Goal: Task Accomplishment & Management: Manage account settings

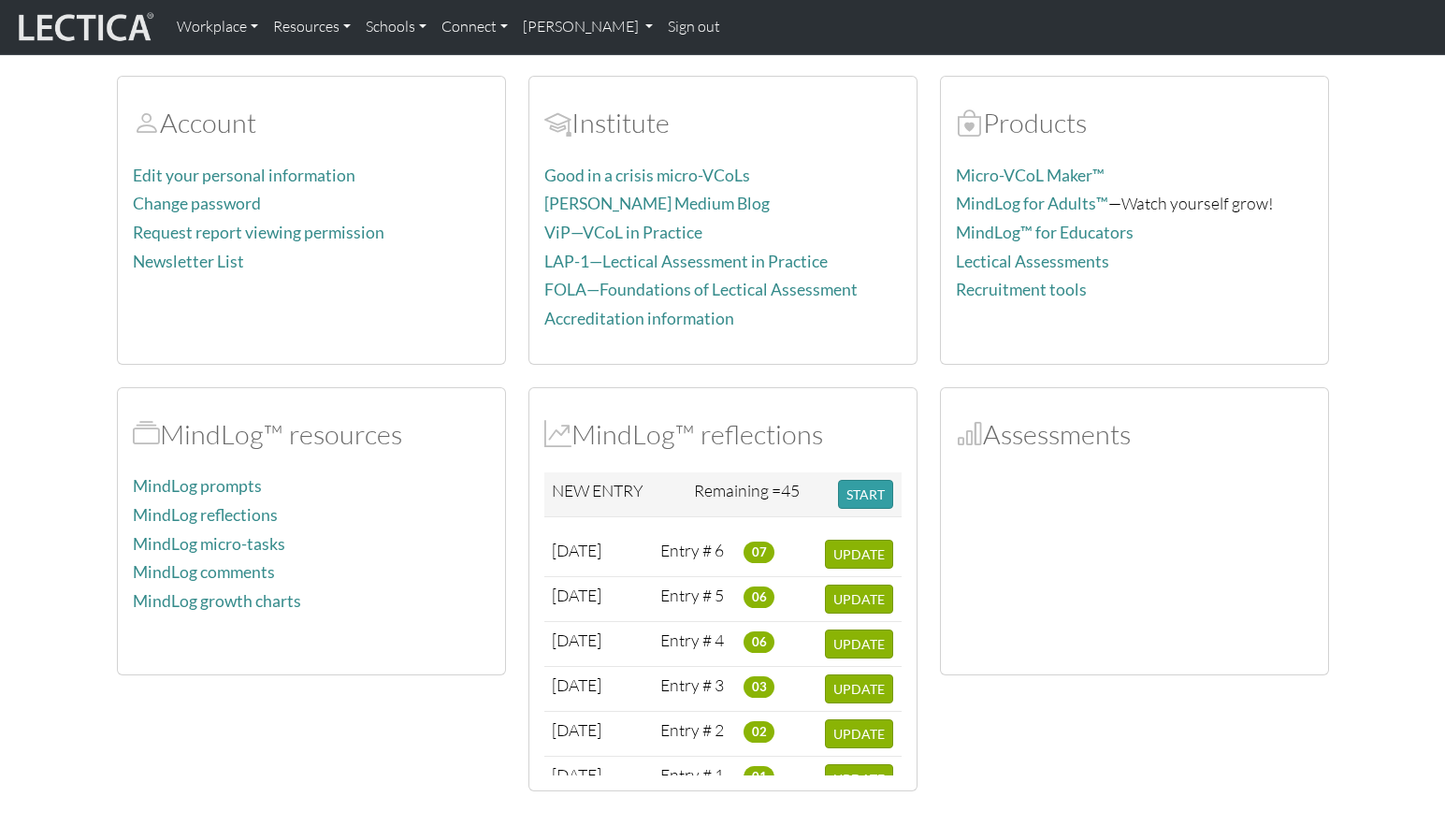
scroll to position [107, 0]
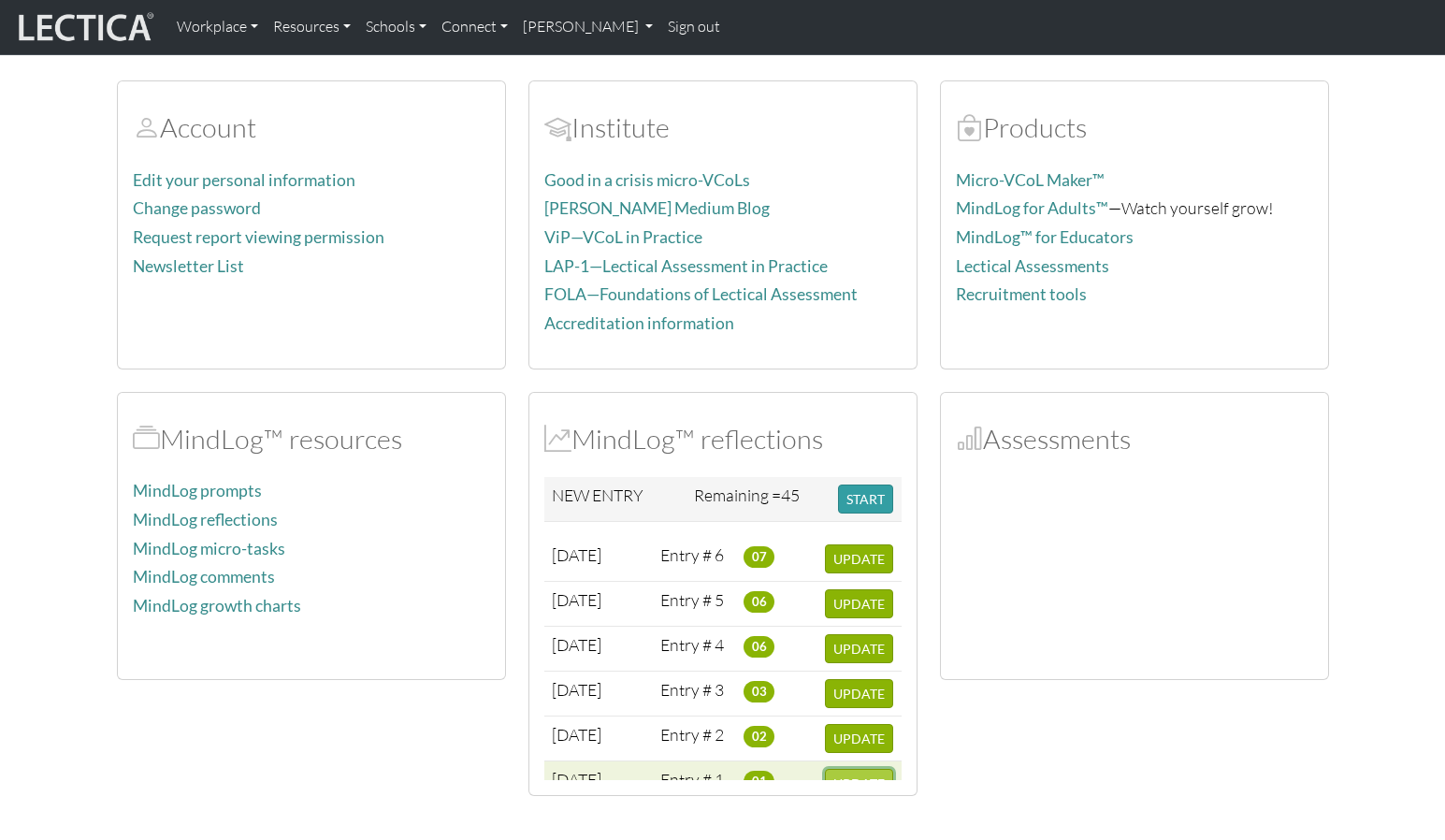
click at [862, 708] on span "UPDATE" at bounding box center [859, 783] width 52 height 16
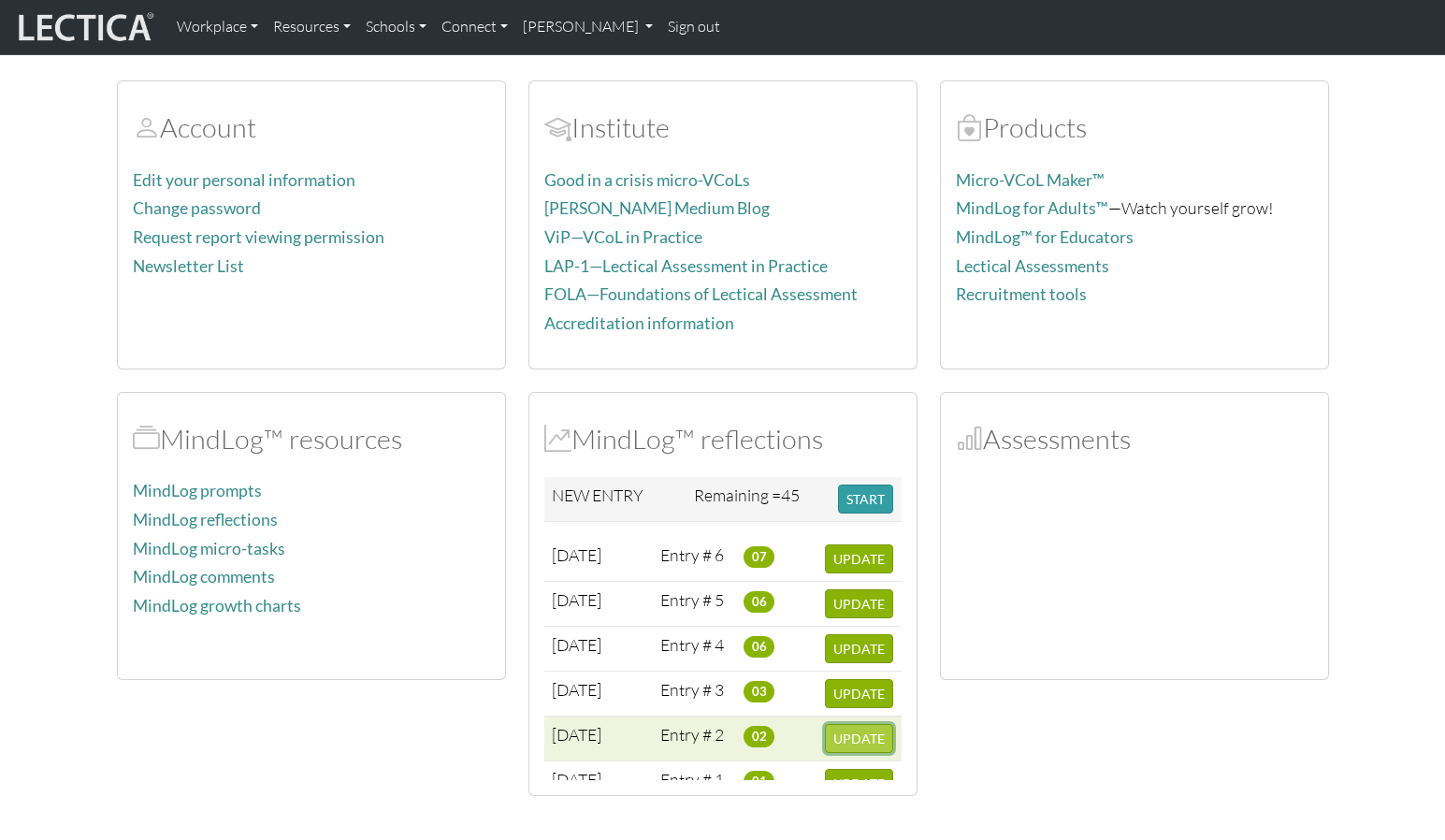
click at [861, 708] on span "UPDATE" at bounding box center [859, 739] width 52 height 16
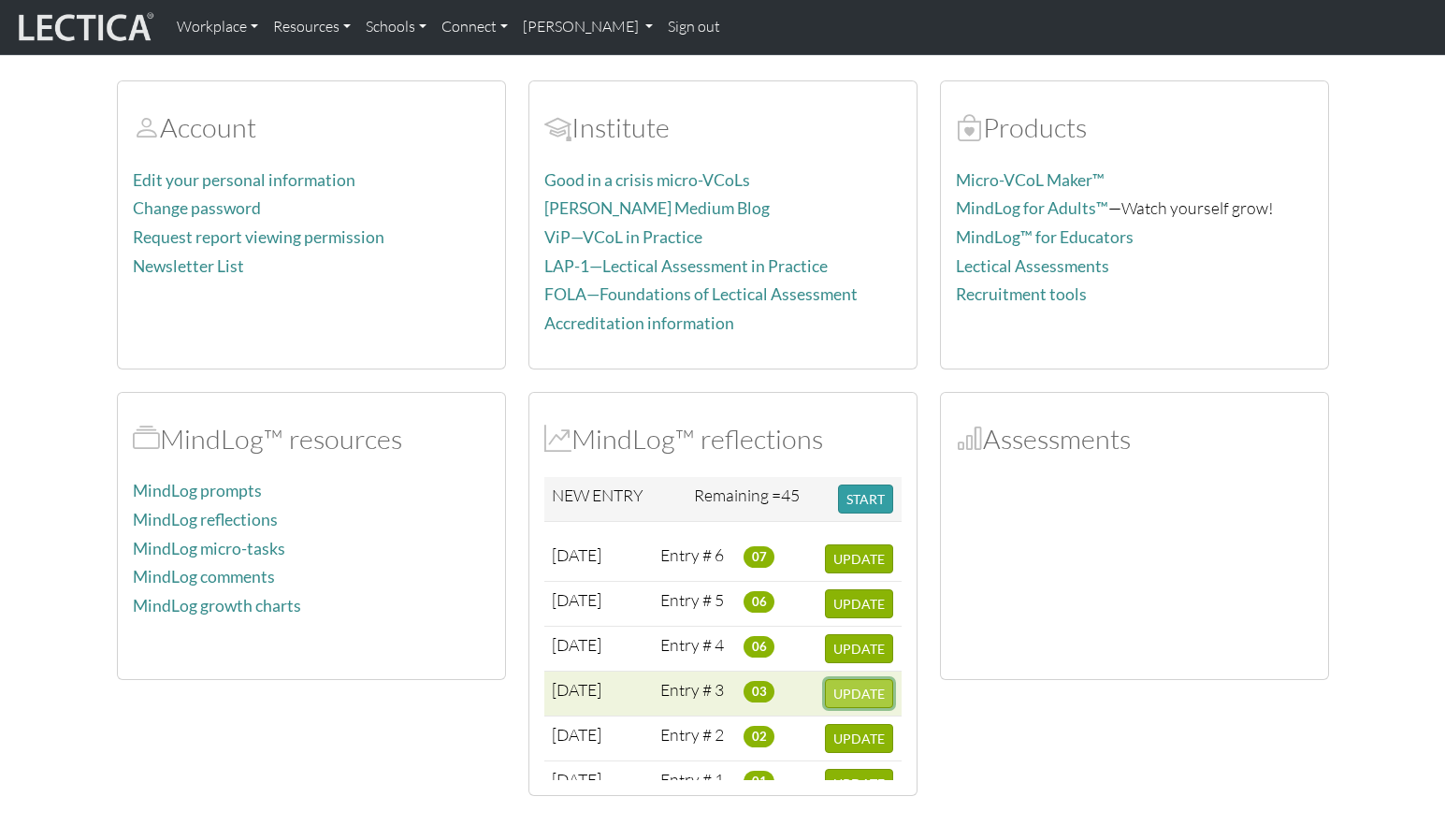
click at [864, 685] on span "UPDATE" at bounding box center [859, 693] width 52 height 16
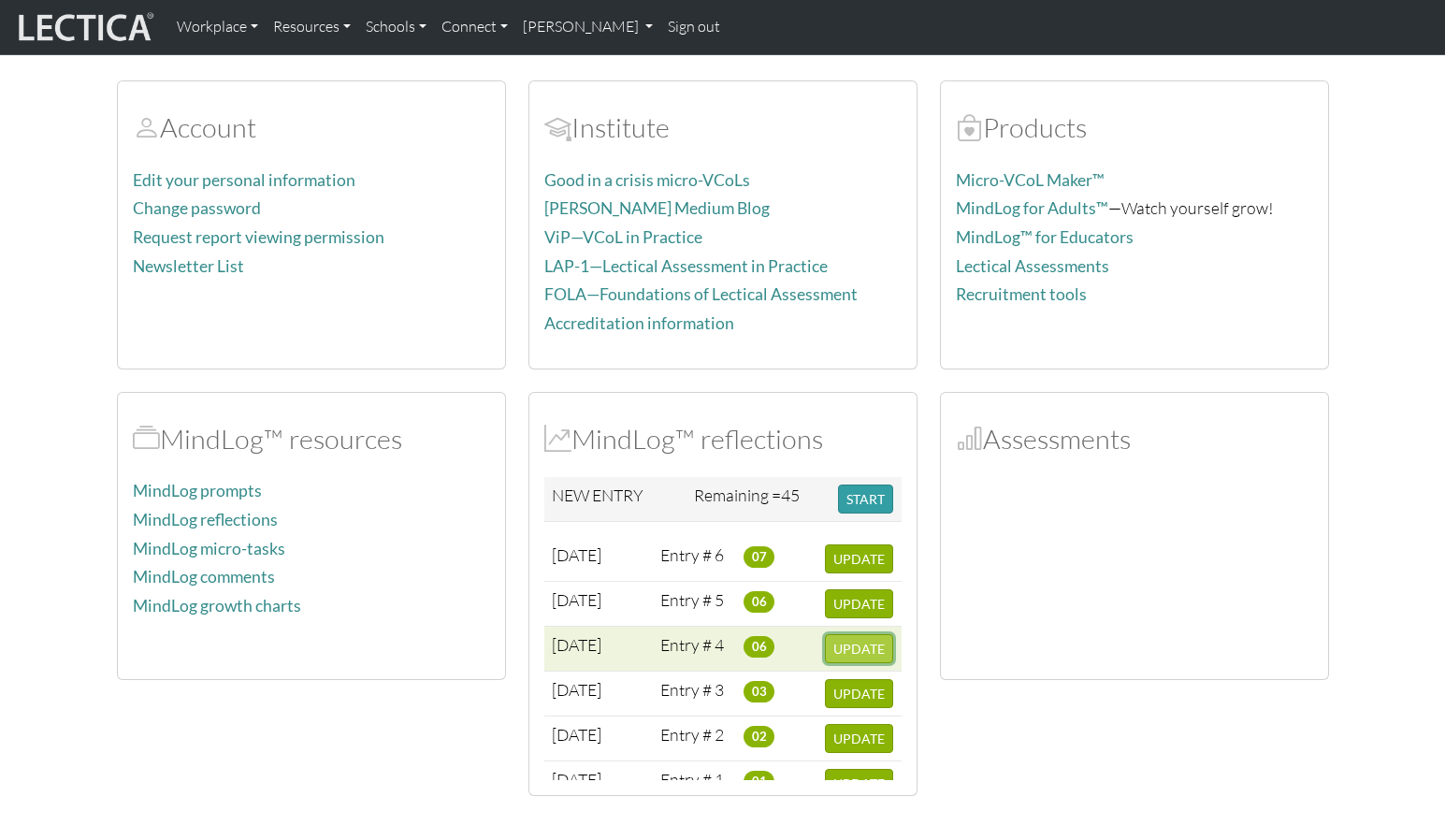
click at [860, 640] on span "UPDATE" at bounding box center [859, 648] width 52 height 16
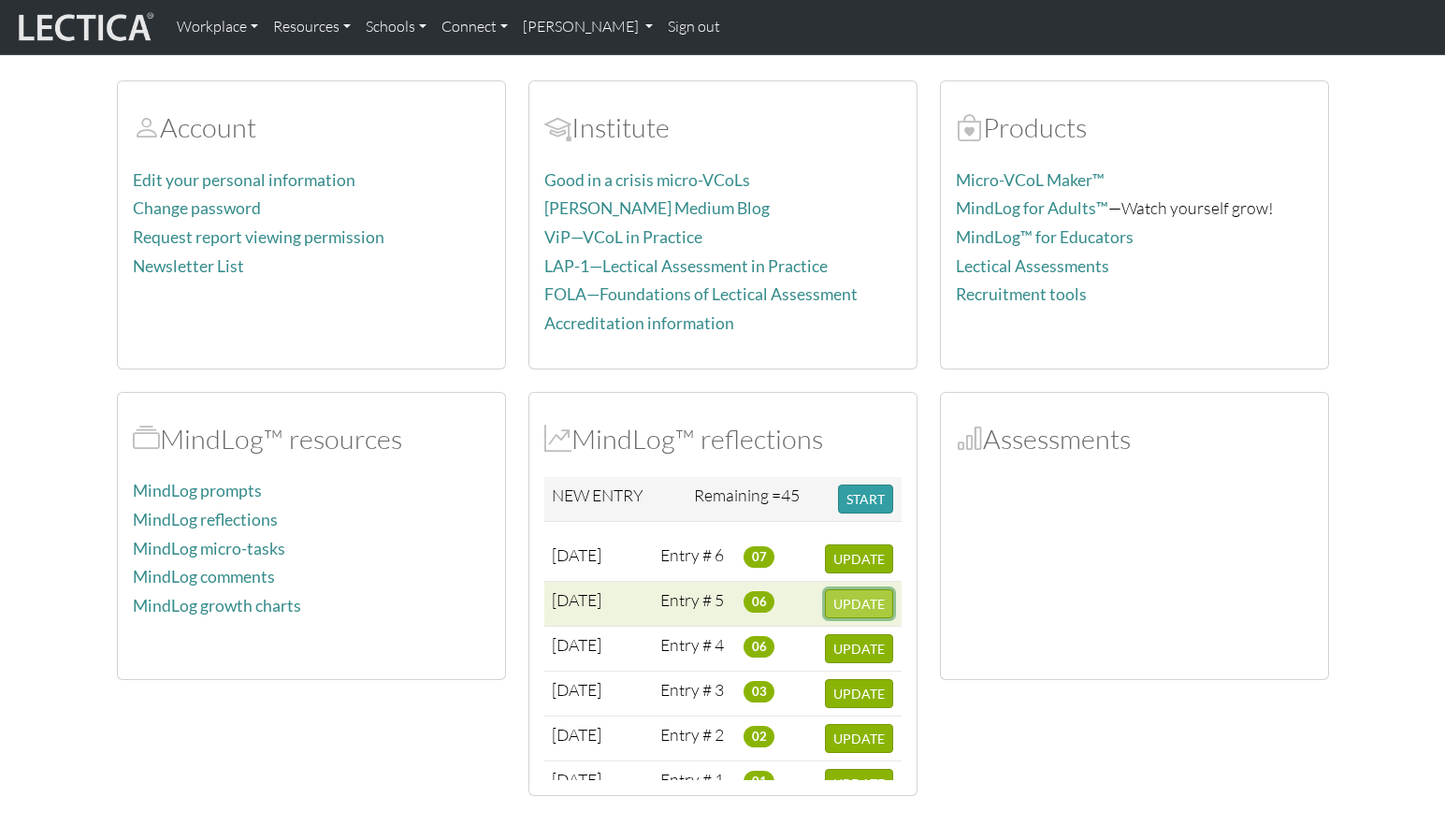
click at [862, 596] on span "UPDATE" at bounding box center [859, 604] width 52 height 16
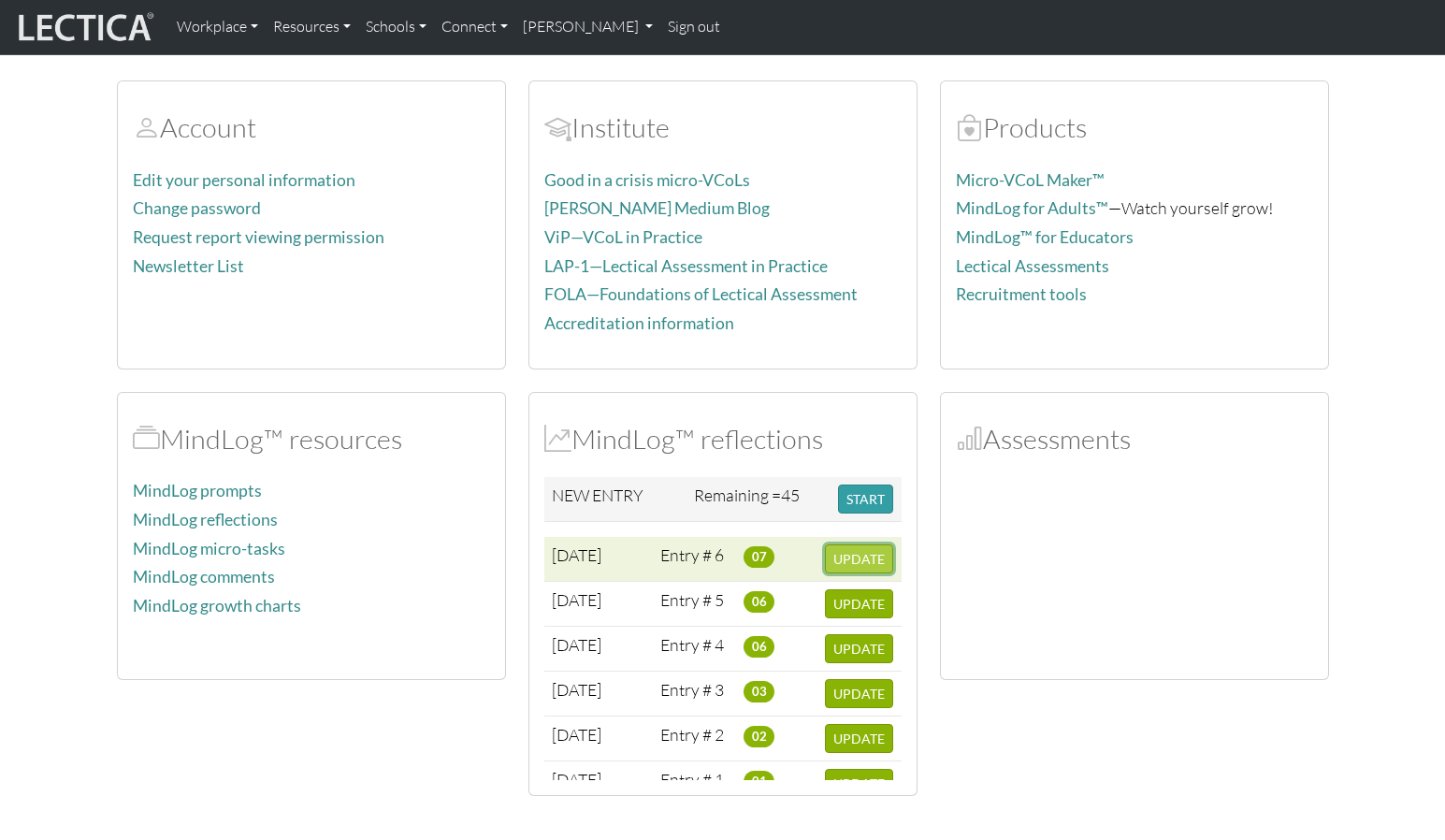
click at [862, 551] on span "UPDATE" at bounding box center [859, 559] width 52 height 16
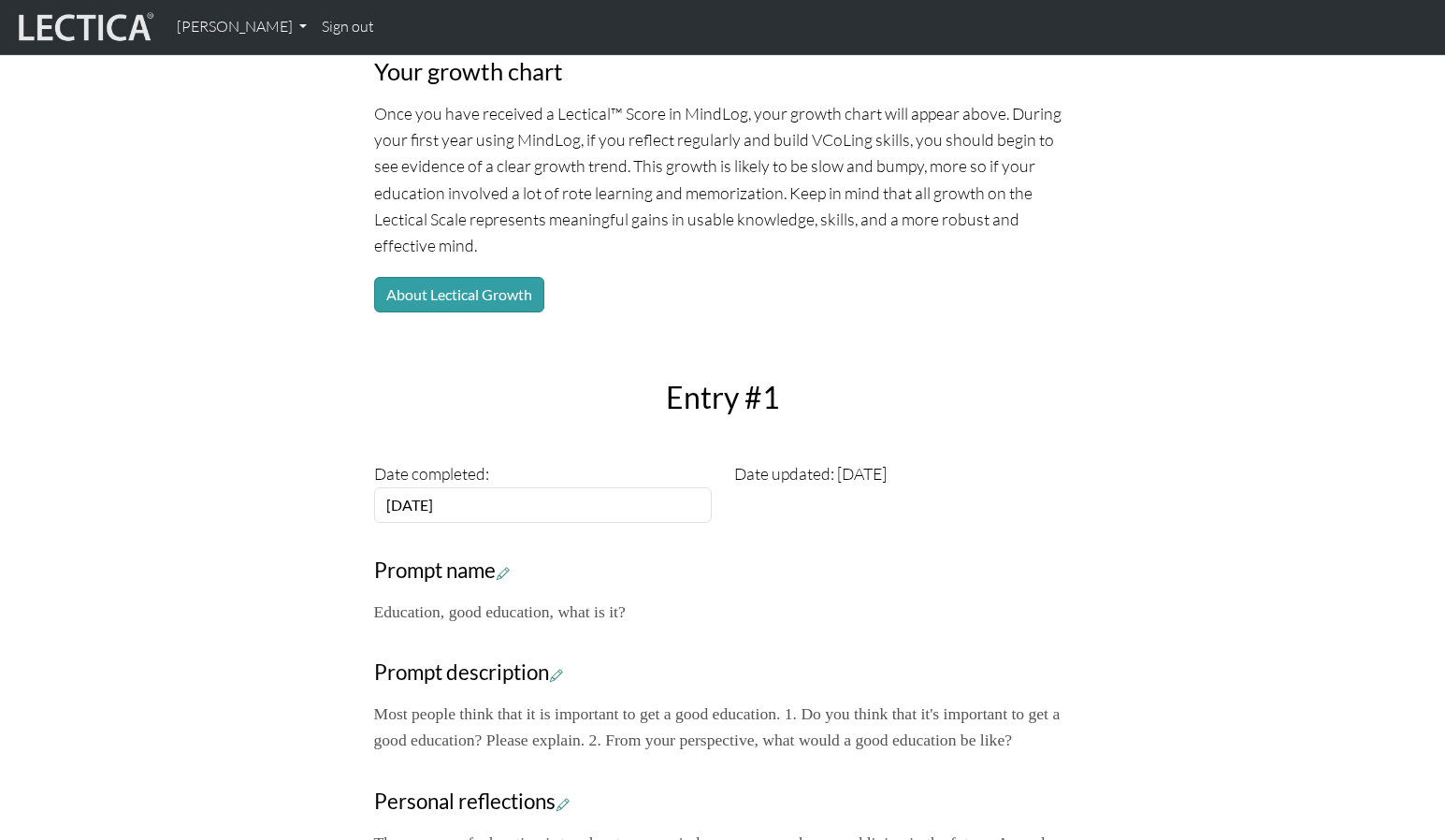
scroll to position [233, 0]
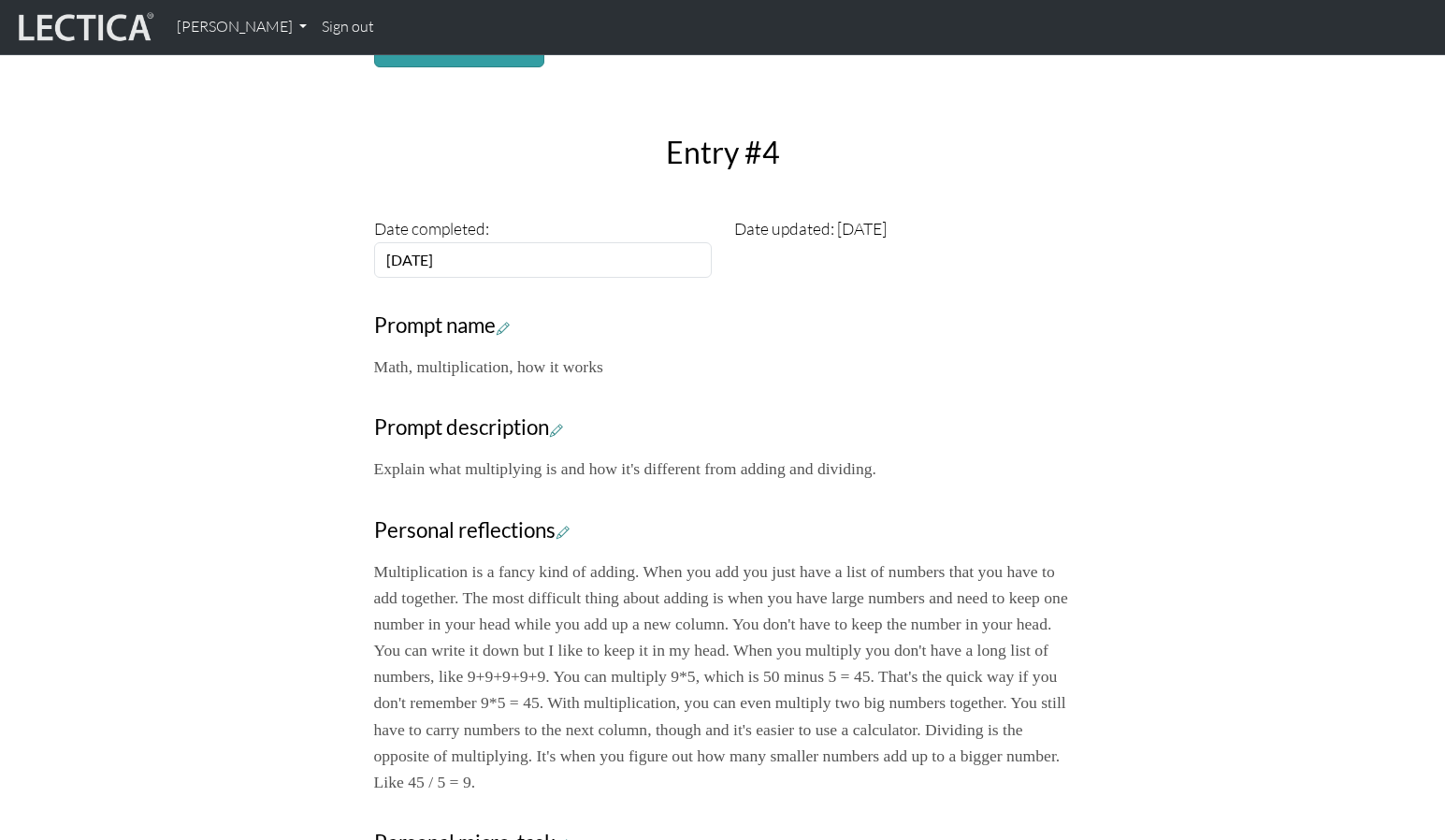
scroll to position [443, 0]
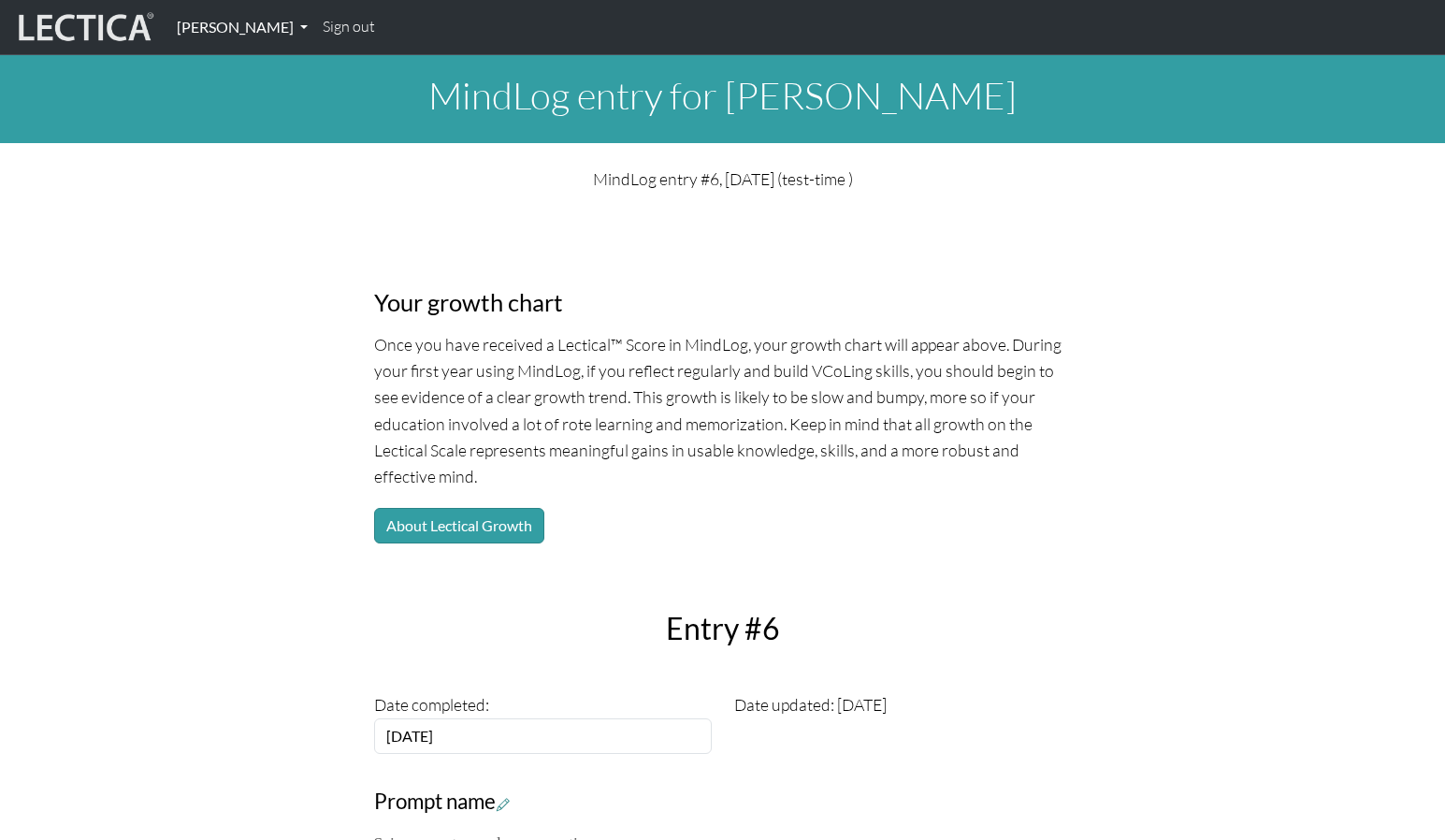
click at [254, 26] on link "[PERSON_NAME]" at bounding box center [241, 28] width 146 height 40
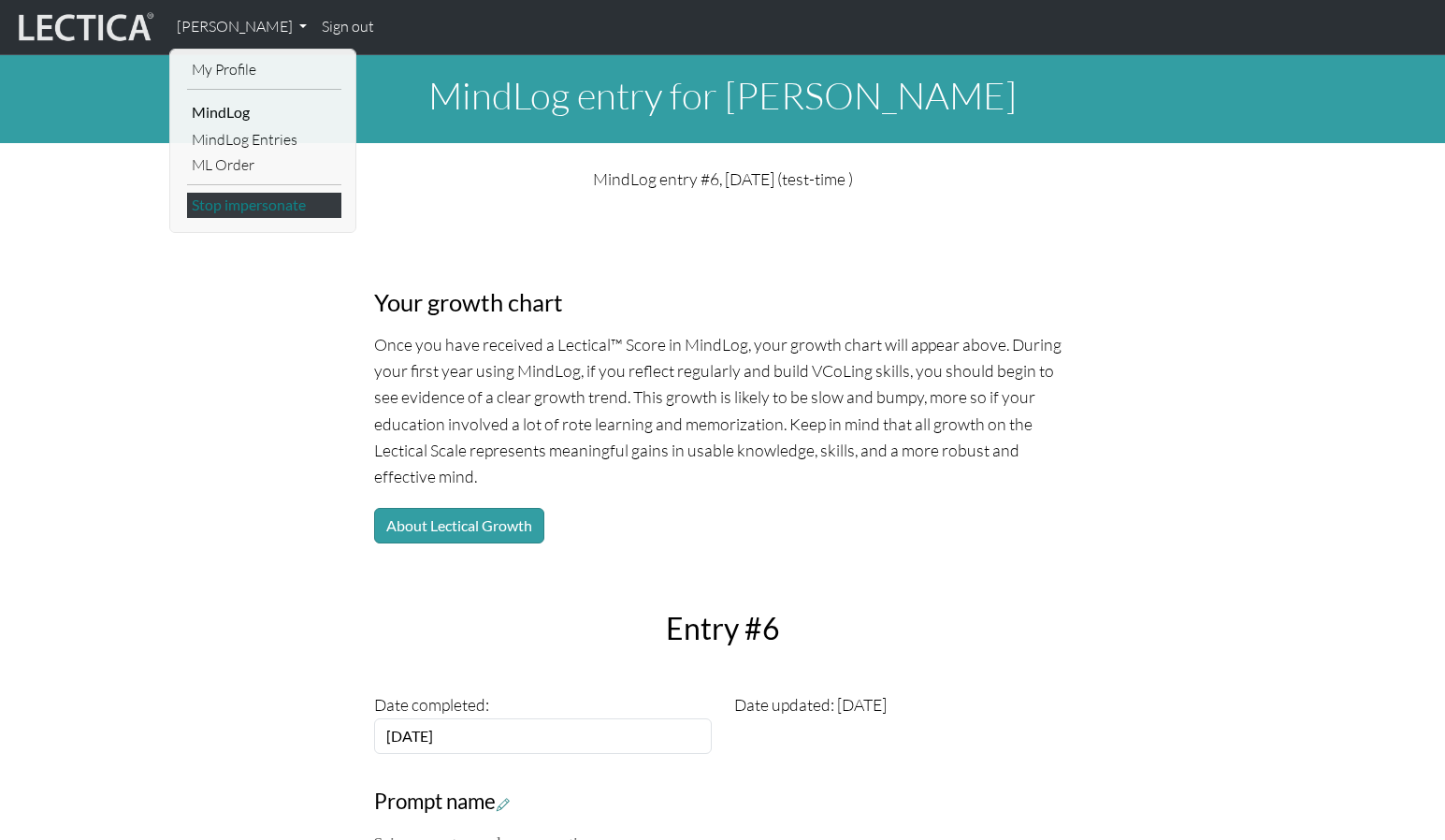
click at [257, 197] on link "Stop impersonate" at bounding box center [263, 205] width 154 height 25
